Goal: Find specific page/section: Find specific page/section

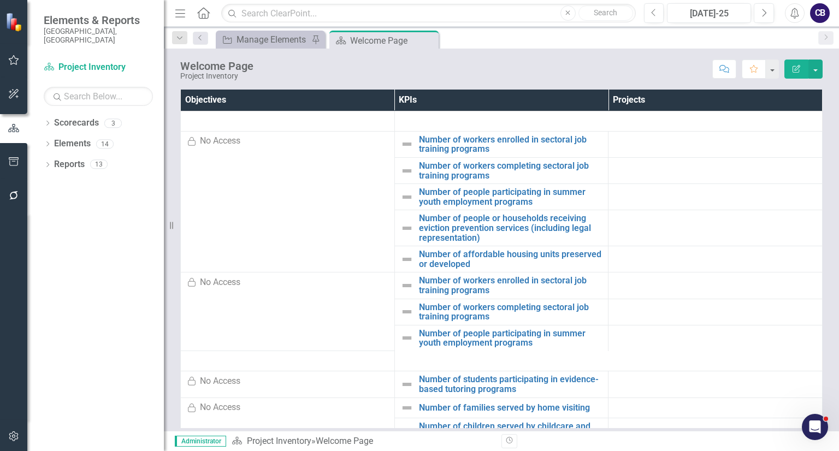
click at [43, 114] on div "Dropdown Scorecards 3 Project Inventory Participatory Budgeting Scoring Cycle 3…" at bounding box center [95, 282] width 137 height 337
click at [45, 121] on icon "Dropdown" at bounding box center [48, 124] width 8 height 6
click at [67, 158] on link "Participatory Budgeting Scoring" at bounding box center [112, 164] width 104 height 13
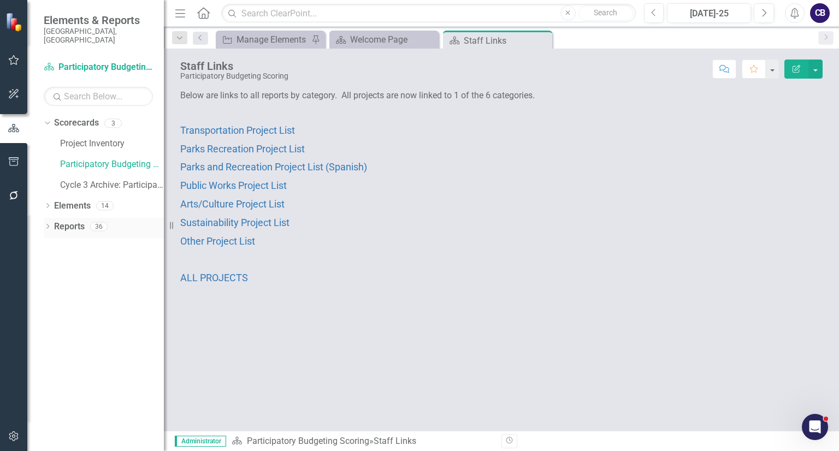
click at [48, 224] on icon at bounding box center [47, 226] width 3 height 5
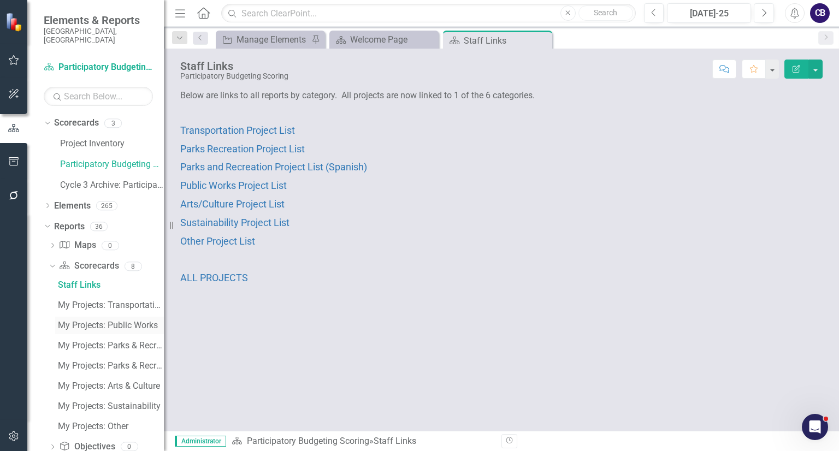
scroll to position [77, 0]
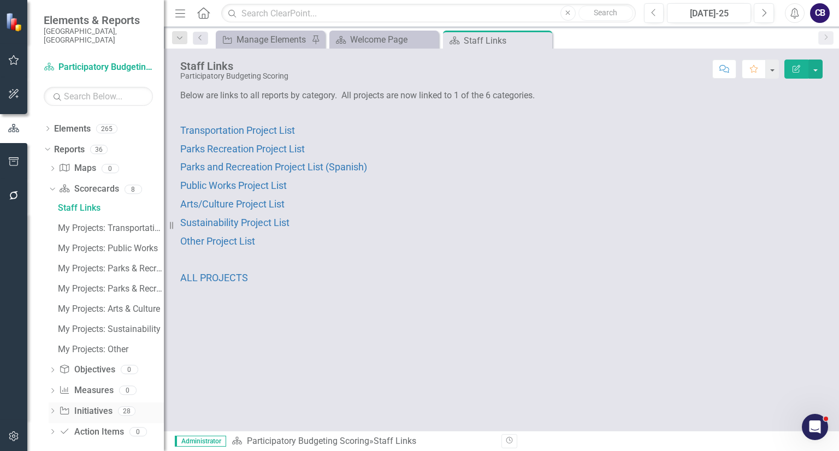
click at [49, 409] on icon "Dropdown" at bounding box center [53, 412] width 8 height 6
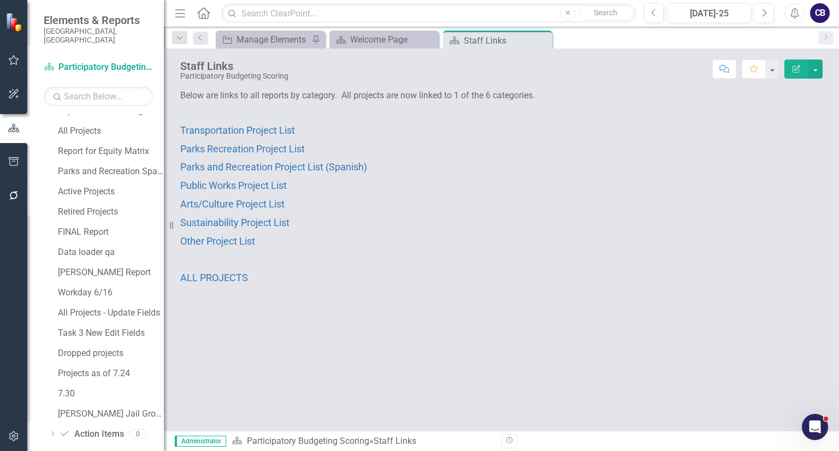
scroll to position [481, 0]
click at [92, 407] on div "[PERSON_NAME] Jail Group" at bounding box center [111, 412] width 106 height 10
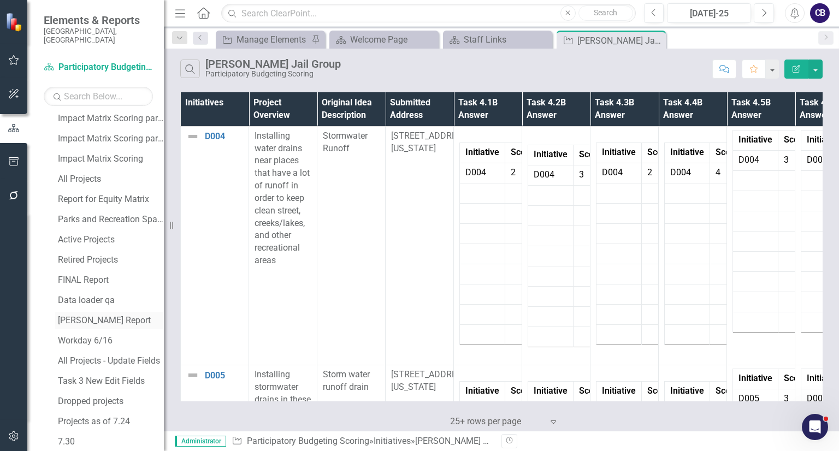
scroll to position [427, 0]
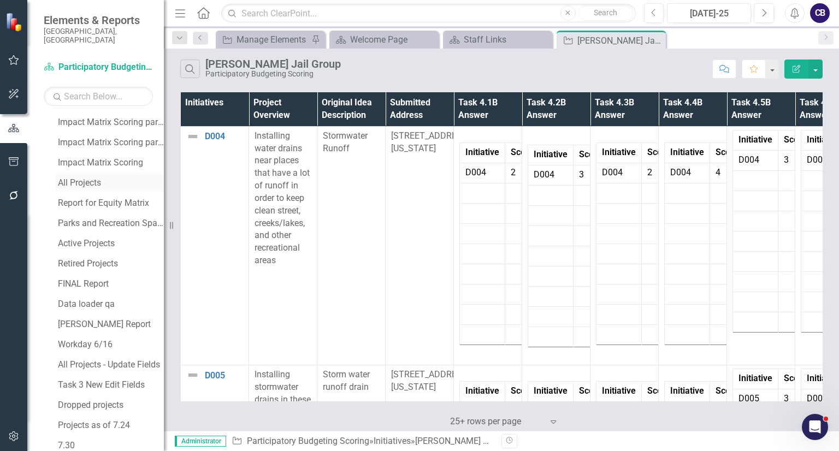
click at [77, 180] on link "All Projects" at bounding box center [109, 182] width 109 height 17
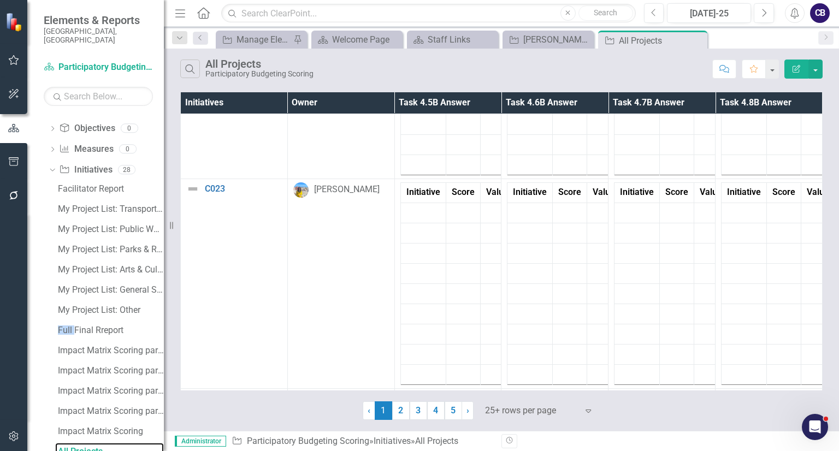
scroll to position [4703, 0]
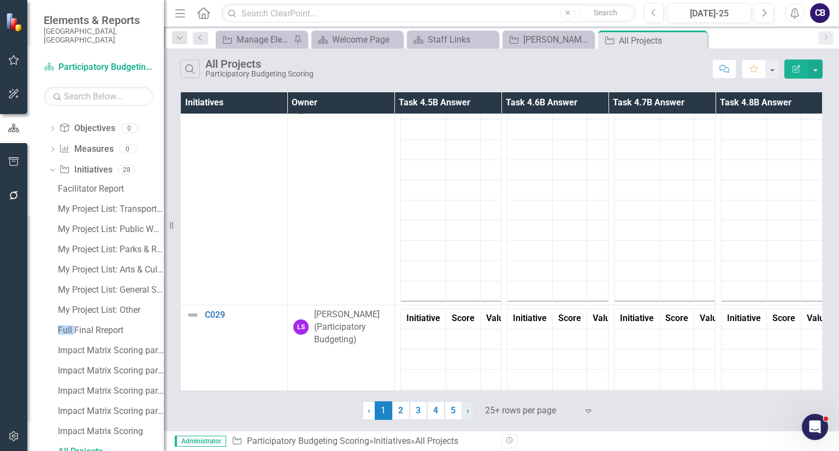
click at [465, 409] on link "› Next" at bounding box center [468, 411] width 12 height 19
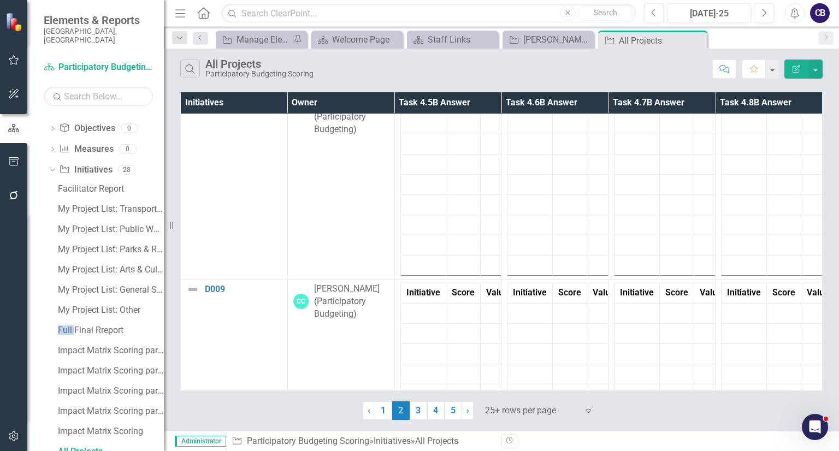
scroll to position [2397, 0]
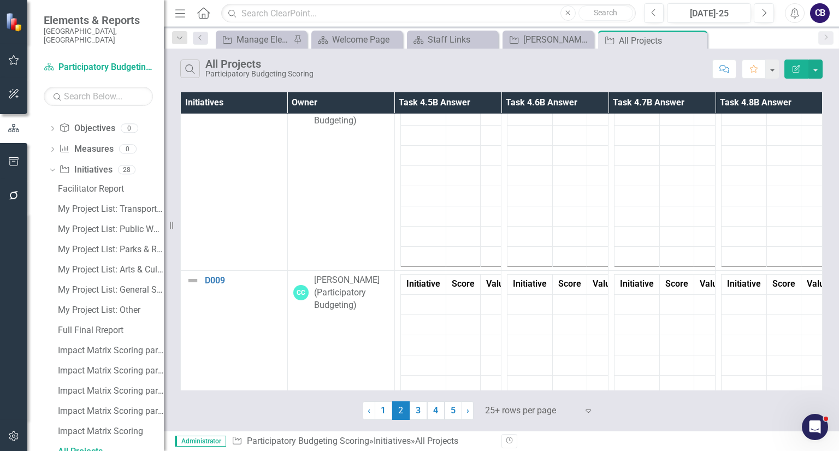
drag, startPoint x: 823, startPoint y: 230, endPoint x: 822, endPoint y: 241, distance: 11.0
click at [822, 241] on div "Initiatives Owner Task 4.5B Answer Task 4.6B Answer Task 4.7B Answer Task 4.8B …" at bounding box center [501, 255] width 675 height 331
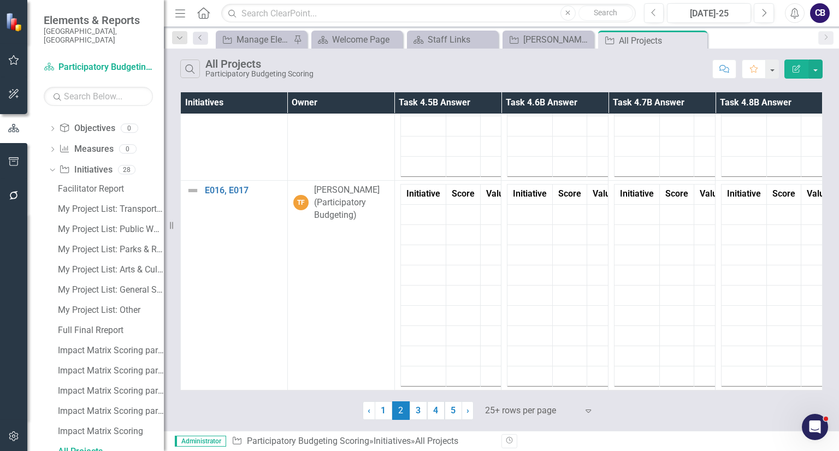
scroll to position [5087, 0]
click at [467, 415] on span "›" at bounding box center [468, 410] width 3 height 10
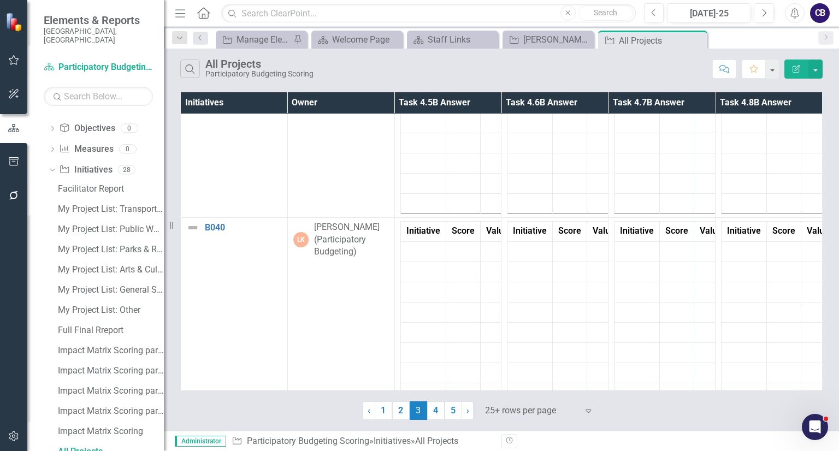
scroll to position [5024, 0]
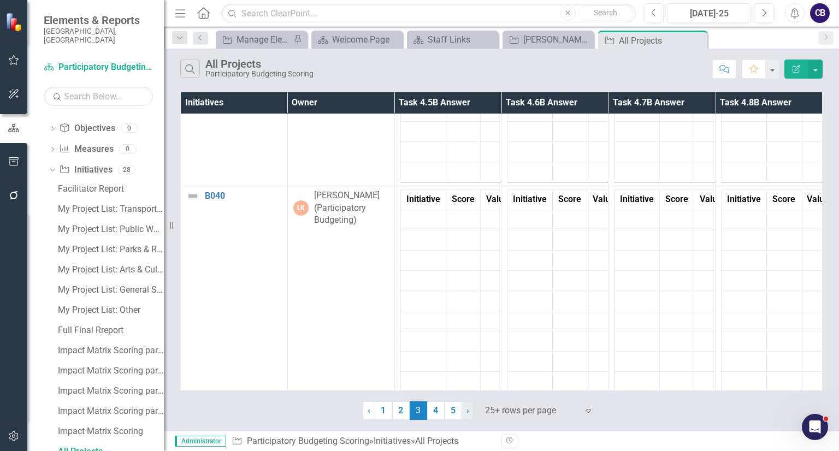
click at [467, 417] on link "› Next" at bounding box center [468, 411] width 12 height 19
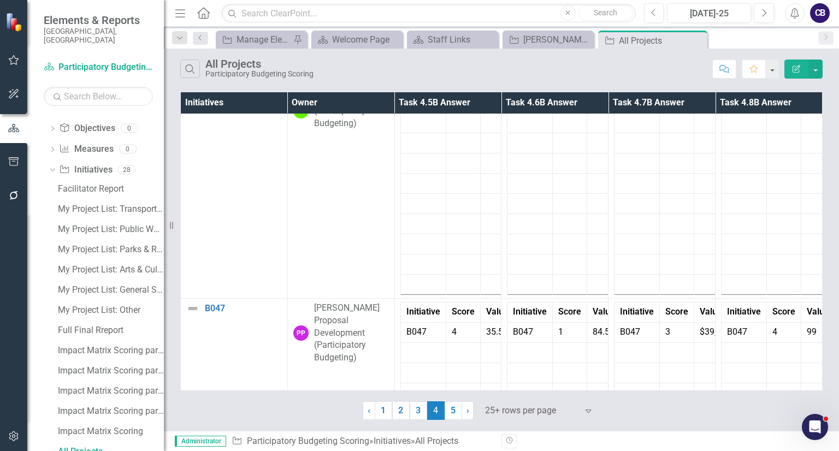
scroll to position [0, 0]
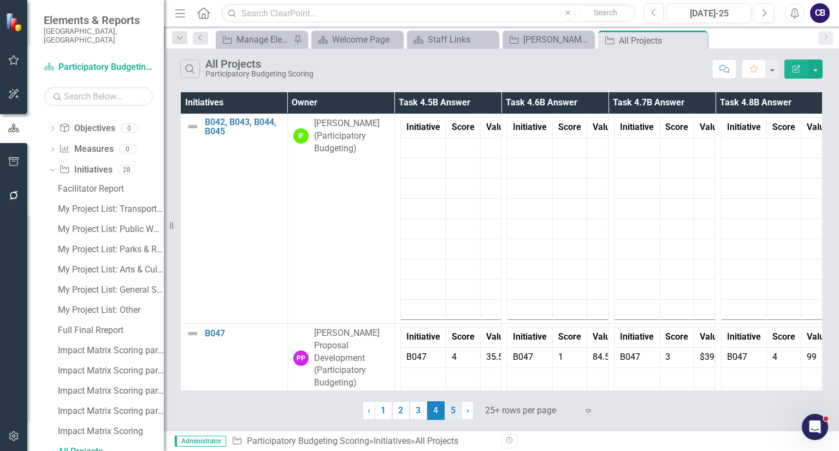
click at [454, 410] on link "5" at bounding box center [453, 411] width 17 height 19
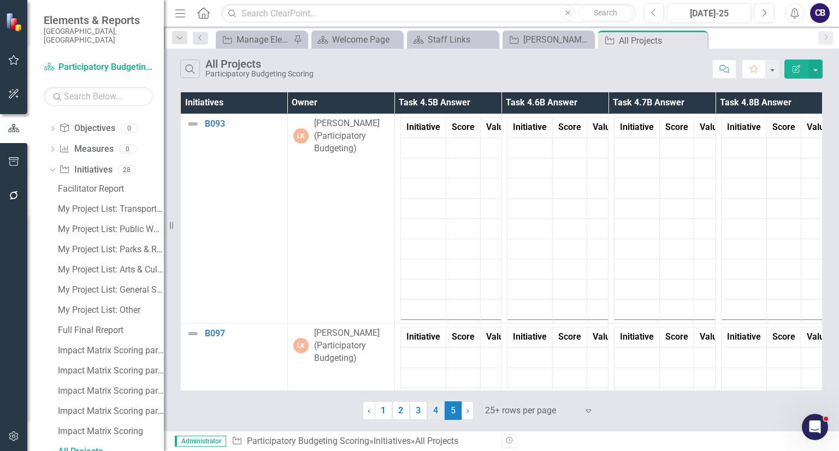
drag, startPoint x: 444, startPoint y: 415, endPoint x: 438, endPoint y: 414, distance: 6.2
click at [438, 414] on ul "‹ Previous 1 2 3 4 5 (current) › Next" at bounding box center [418, 411] width 111 height 19
click at [438, 414] on link "4" at bounding box center [435, 411] width 17 height 19
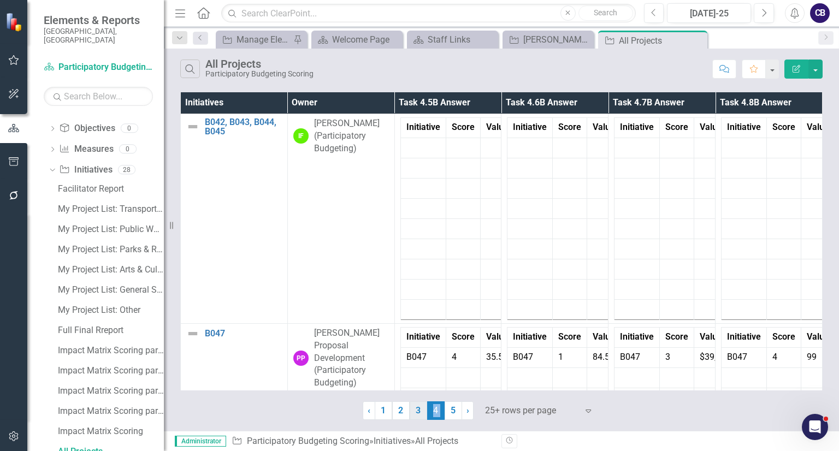
click at [414, 412] on link "3" at bounding box center [418, 411] width 17 height 19
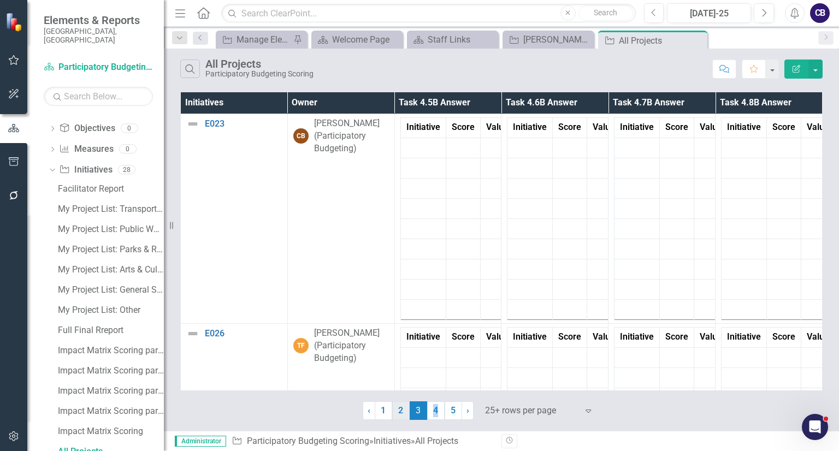
click at [396, 411] on link "2" at bounding box center [400, 411] width 17 height 19
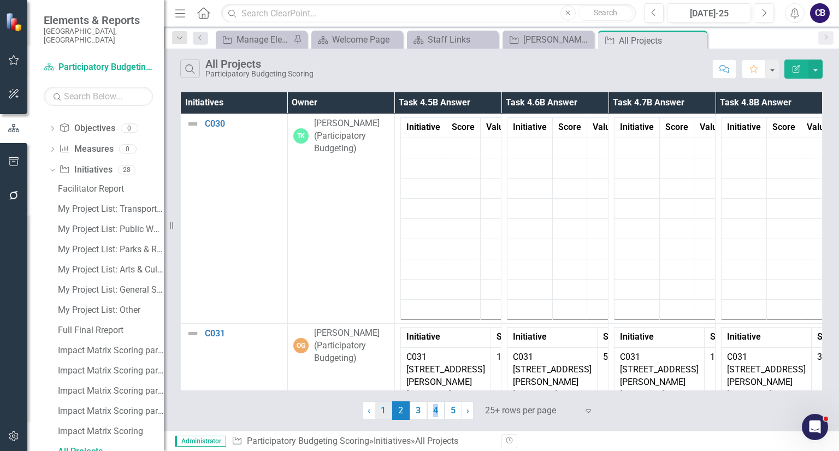
click at [387, 411] on link "1" at bounding box center [383, 411] width 17 height 19
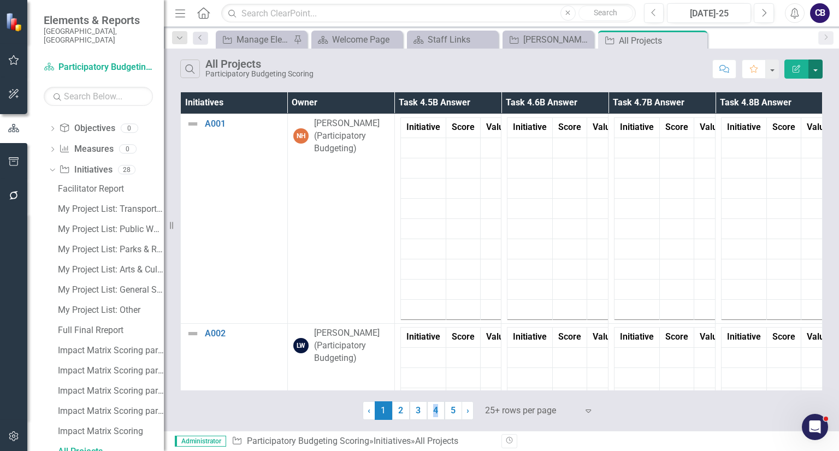
click at [810, 69] on button "button" at bounding box center [816, 69] width 14 height 19
click at [791, 96] on link "Edit Report Edit Report" at bounding box center [779, 89] width 86 height 20
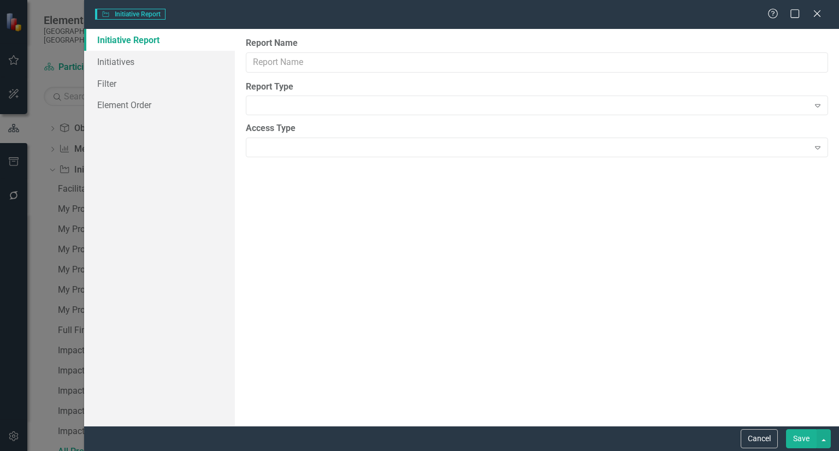
type input "All Projects"
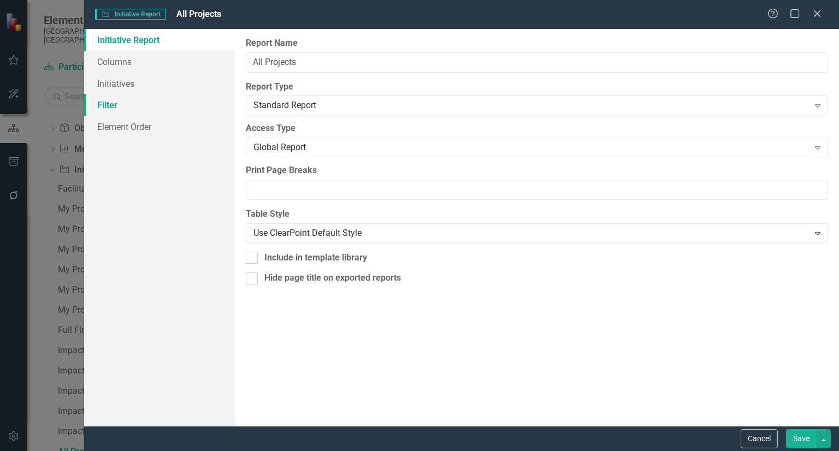
click at [154, 95] on link "Filter" at bounding box center [159, 105] width 151 height 22
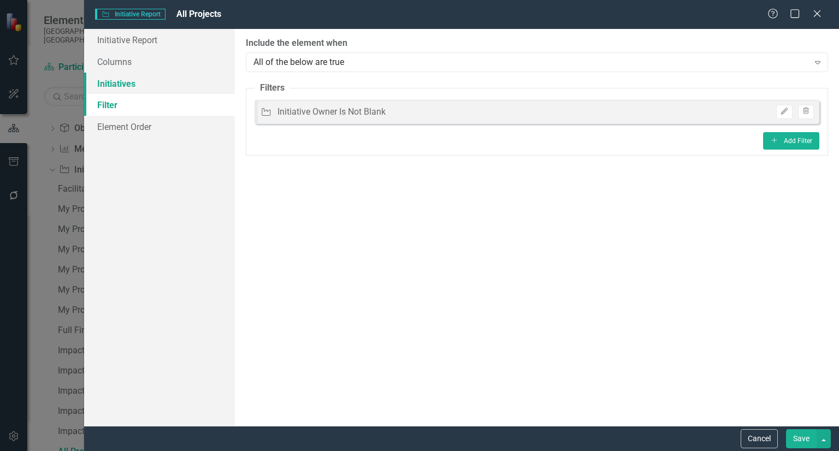
click at [144, 75] on link "Initiatives" at bounding box center [159, 84] width 151 height 22
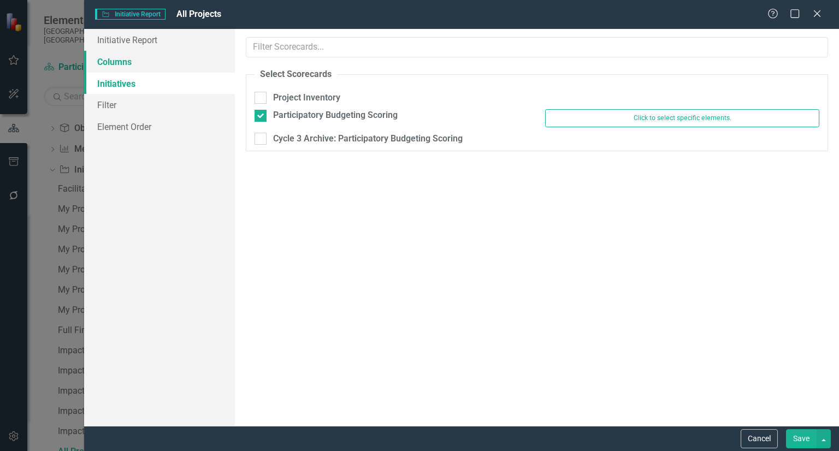
click at [144, 67] on link "Columns" at bounding box center [159, 62] width 151 height 22
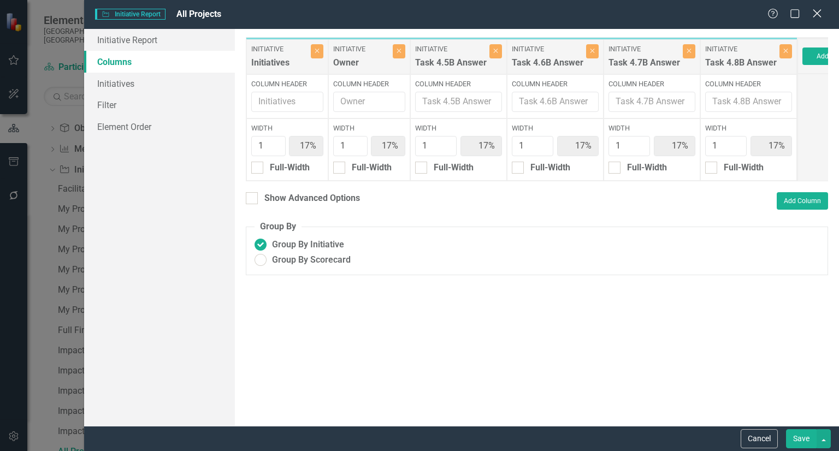
click at [817, 11] on icon "Close" at bounding box center [817, 13] width 14 height 10
